Goal: Task Accomplishment & Management: Manage account settings

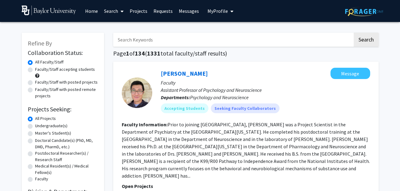
click at [185, 7] on link "Messages" at bounding box center [189, 10] width 26 height 21
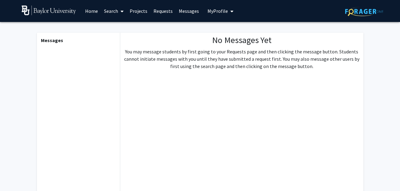
click at [156, 9] on link "Requests" at bounding box center [162, 10] width 25 height 21
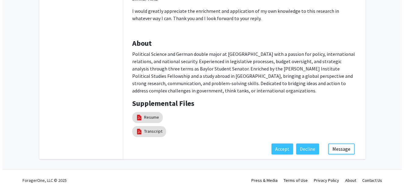
scroll to position [316, 0]
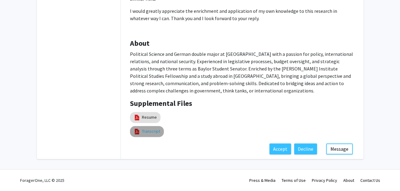
click at [148, 128] on link "Transcript" at bounding box center [151, 131] width 18 height 6
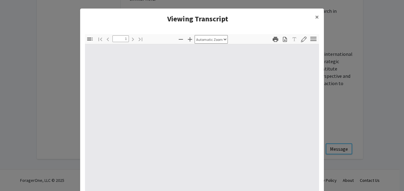
type input "0"
select select "auto"
type input "1"
select select "auto"
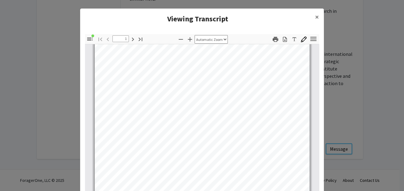
scroll to position [104, 0]
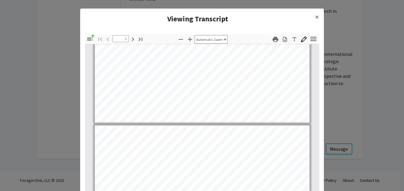
type input "2"
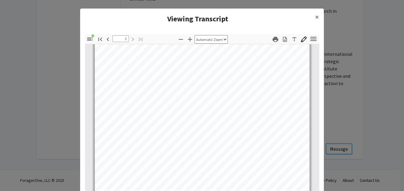
scroll to position [392, 0]
click at [315, 22] on span "×" at bounding box center [317, 16] width 4 height 9
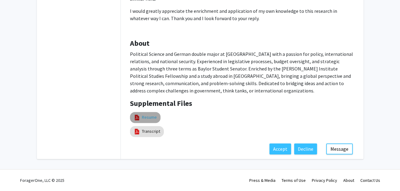
click at [150, 114] on link "Resume" at bounding box center [149, 117] width 15 height 6
select select "custom"
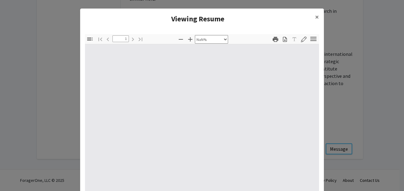
type input "0"
select select "auto"
type input "1"
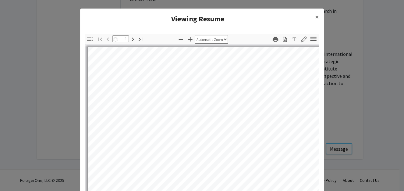
select select "auto"
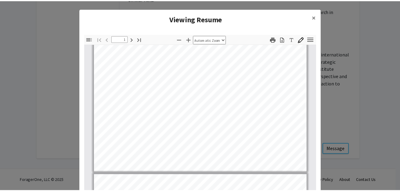
scroll to position [159, 0]
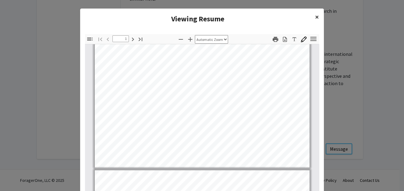
click at [315, 20] on span "×" at bounding box center [317, 16] width 4 height 9
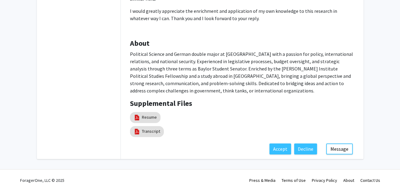
scroll to position [316, 0]
click at [336, 150] on button "Message" at bounding box center [339, 148] width 27 height 11
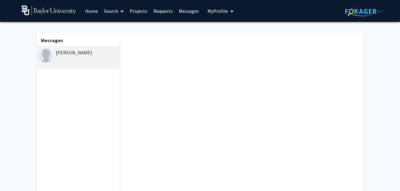
click at [80, 63] on div "[PERSON_NAME]" at bounding box center [78, 57] width 84 height 23
click at [87, 55] on div "[PERSON_NAME]" at bounding box center [79, 52] width 80 height 7
click at [168, 12] on link "Requests" at bounding box center [162, 10] width 25 height 21
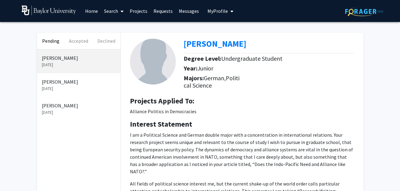
click at [68, 109] on p "[PERSON_NAME]" at bounding box center [79, 105] width 74 height 7
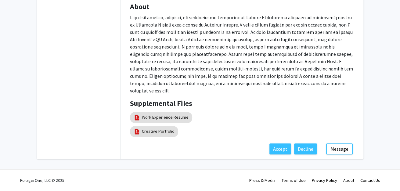
scroll to position [388, 0]
click at [338, 154] on button "Message" at bounding box center [339, 148] width 27 height 11
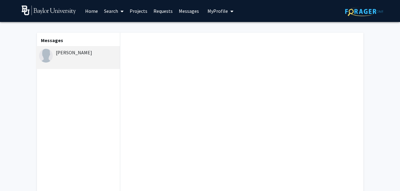
click at [76, 66] on div "[PERSON_NAME]" at bounding box center [78, 57] width 84 height 23
click at [70, 56] on div "[PERSON_NAME]" at bounding box center [79, 52] width 80 height 7
click at [71, 63] on div "[PERSON_NAME]" at bounding box center [78, 57] width 84 height 23
click at [170, 16] on link "Requests" at bounding box center [162, 10] width 25 height 21
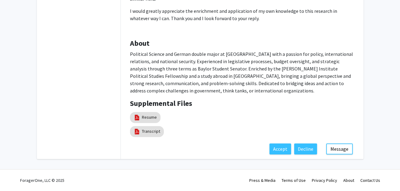
scroll to position [313, 0]
click at [269, 146] on button "Accept" at bounding box center [280, 148] width 22 height 11
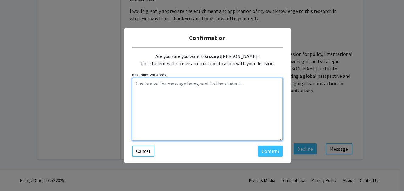
click at [178, 94] on textarea "Customize the message being sent to the student..." at bounding box center [207, 109] width 151 height 63
type textarea "Hi Tyler, Thanks for your interest in the project."
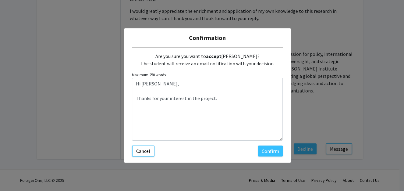
click at [146, 156] on div "Are you sure you want to accept Tyler Anderson? The student will receive an ema…" at bounding box center [207, 101] width 151 height 109
click at [138, 156] on button "Cancel" at bounding box center [143, 150] width 23 height 11
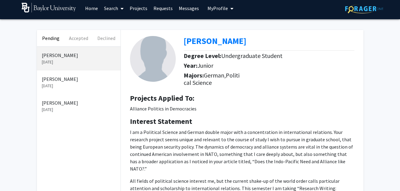
scroll to position [0, 0]
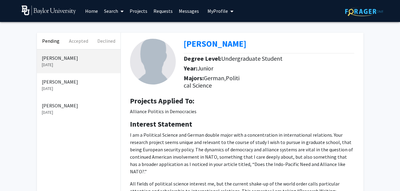
click at [137, 9] on link "Projects" at bounding box center [139, 10] width 24 height 21
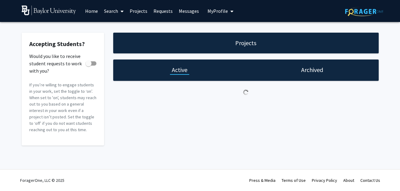
checkbox input "true"
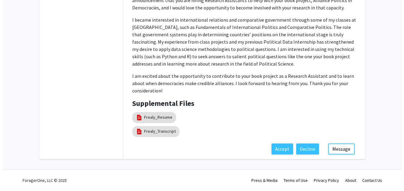
scroll to position [265, 0]
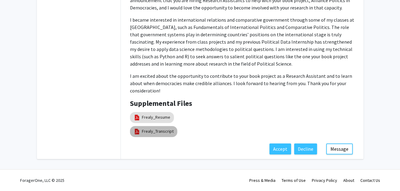
click at [151, 131] on mat-chip "Frealy_Transcript" at bounding box center [153, 131] width 47 height 11
click at [155, 126] on mat-chip "Frealy_Transcript" at bounding box center [153, 131] width 47 height 11
click at [149, 128] on link "Frealy_Transcript" at bounding box center [158, 131] width 32 height 6
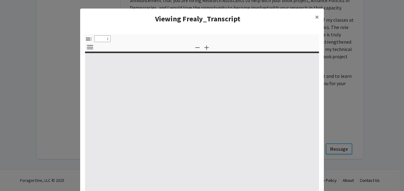
select select "custom"
type input "0"
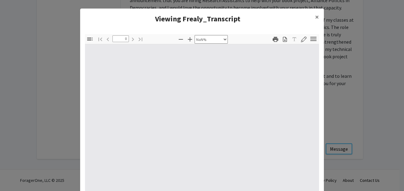
select select "auto"
type input "1"
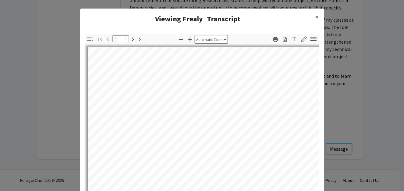
select select "auto"
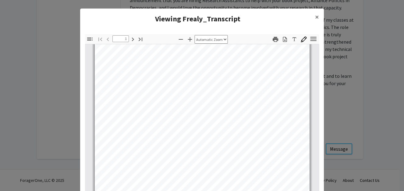
scroll to position [153, 0]
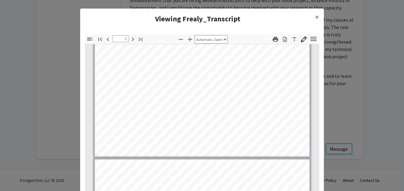
type input "3"
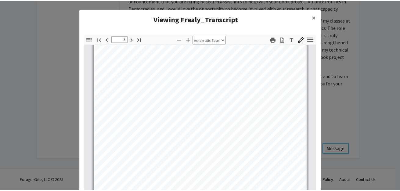
scroll to position [747, 0]
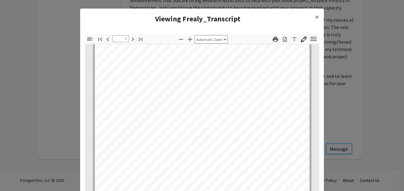
click at [46, 50] on modal-container "Viewing Frealy_Transcript × Thumbnails Document Outline Attachments Layers Curr…" at bounding box center [202, 95] width 404 height 191
